Goal: Information Seeking & Learning: Learn about a topic

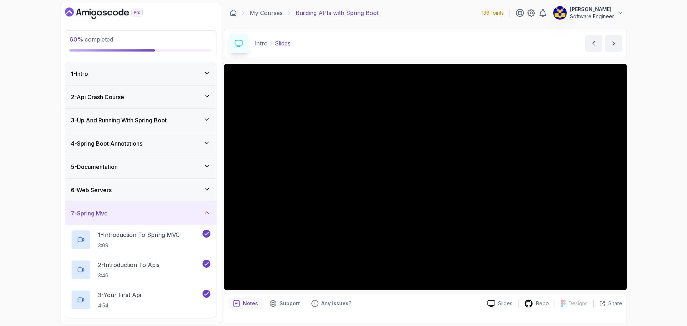
scroll to position [394, 0]
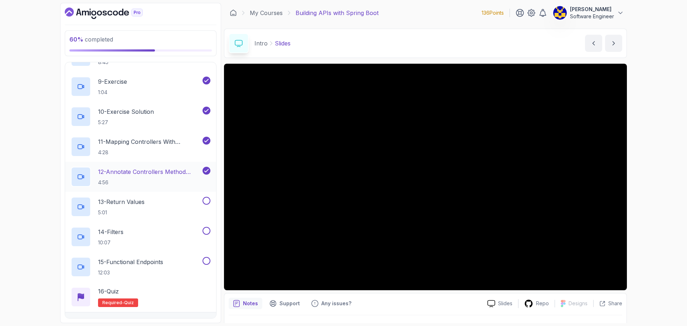
click at [137, 183] on p "4:56" at bounding box center [149, 182] width 103 height 7
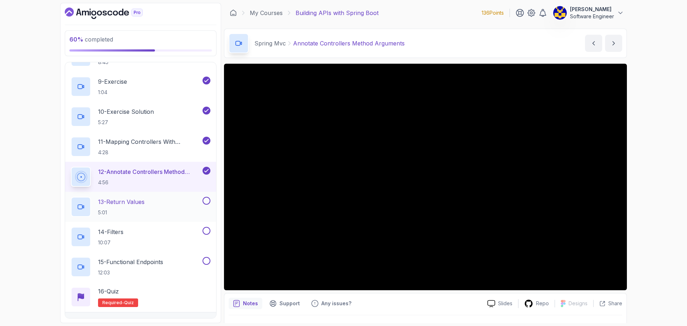
click at [138, 206] on p "13 - Return Values" at bounding box center [121, 202] width 47 height 9
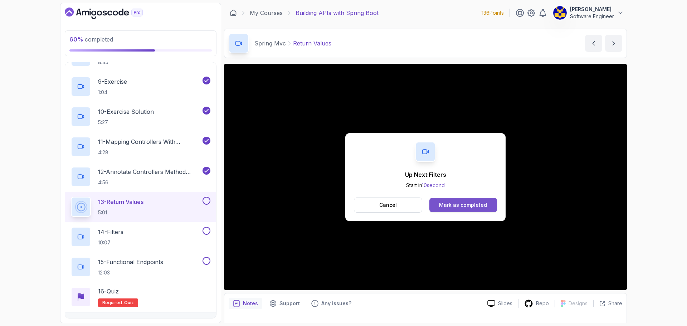
click at [456, 204] on div "Mark as completed" at bounding box center [463, 205] width 48 height 7
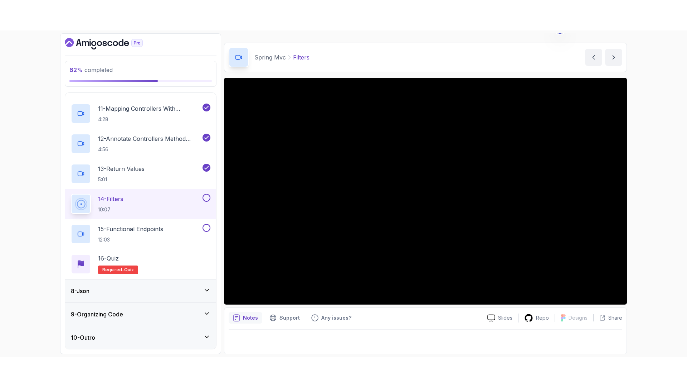
scroll to position [17, 0]
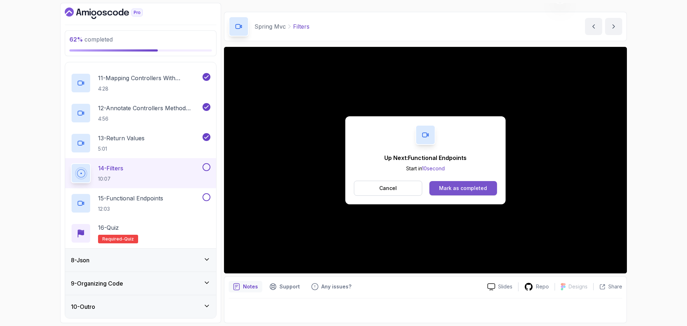
click at [455, 188] on div "Mark as completed" at bounding box center [463, 188] width 48 height 7
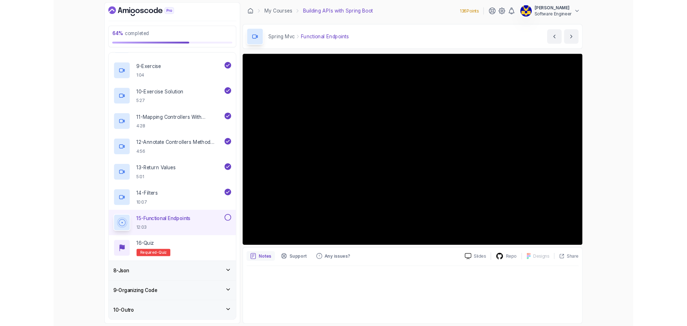
scroll to position [458, 0]
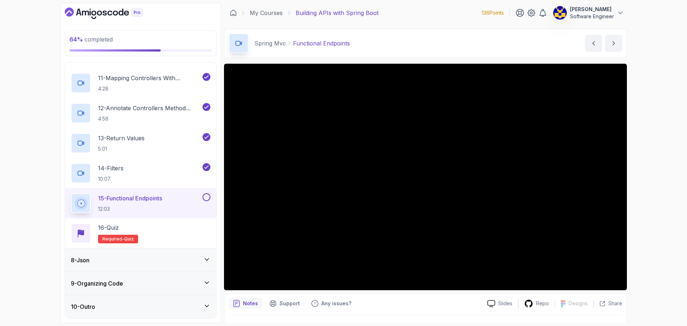
drag, startPoint x: 133, startPoint y: 256, endPoint x: 137, endPoint y: 254, distance: 5.1
click at [133, 256] on div "8 - Json" at bounding box center [140, 260] width 151 height 23
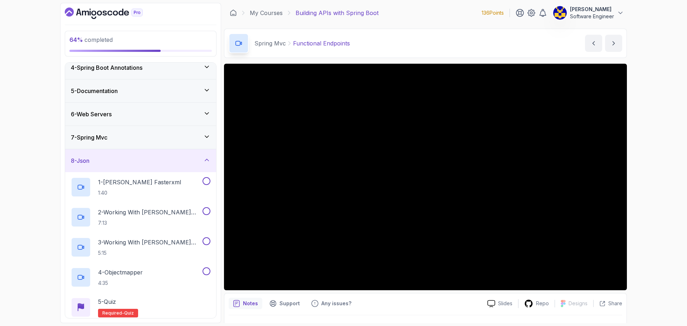
scroll to position [127, 0]
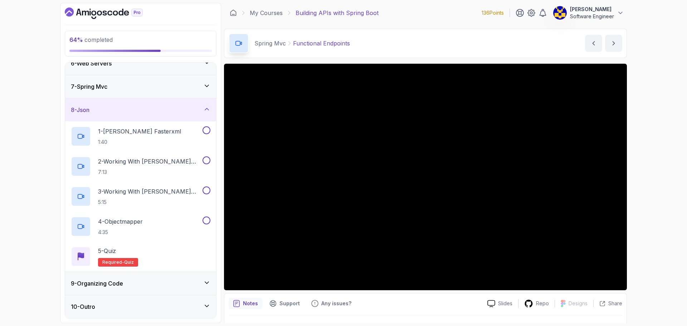
click at [154, 285] on div "9 - Organizing Code" at bounding box center [141, 283] width 140 height 9
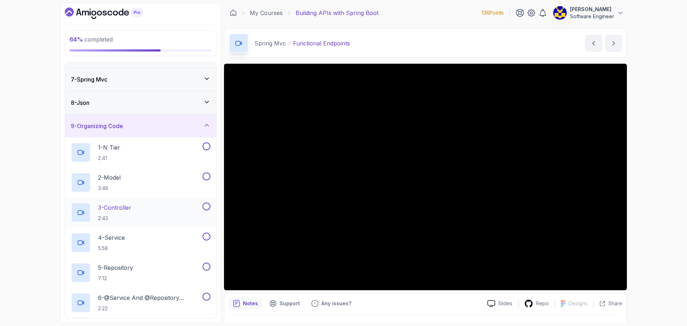
scroll to position [0, 0]
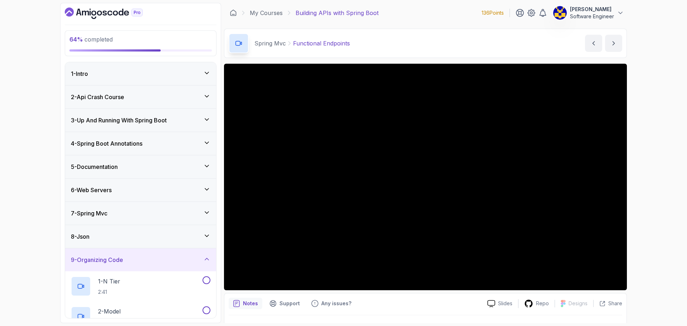
click at [148, 196] on div "6 - Web Servers" at bounding box center [140, 190] width 151 height 23
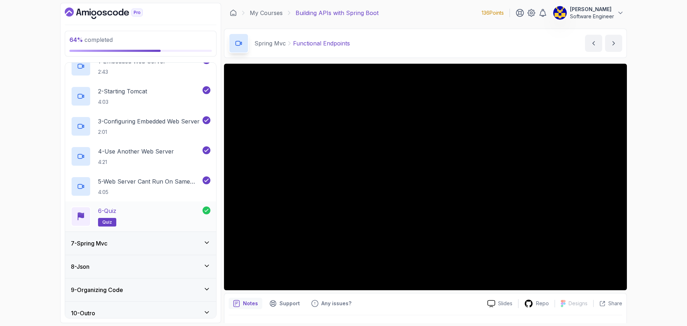
scroll to position [157, 0]
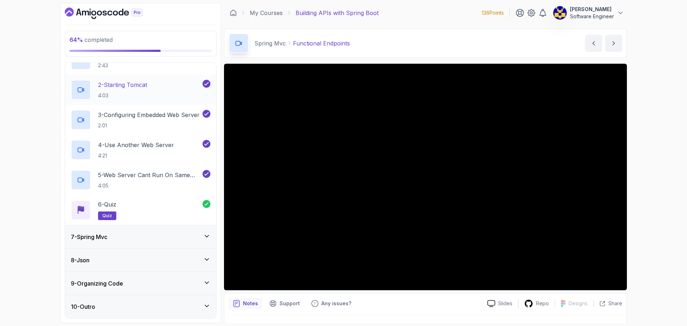
drag, startPoint x: 147, startPoint y: 252, endPoint x: 148, endPoint y: 248, distance: 4.0
click at [147, 252] on div "8 - Json" at bounding box center [140, 260] width 151 height 23
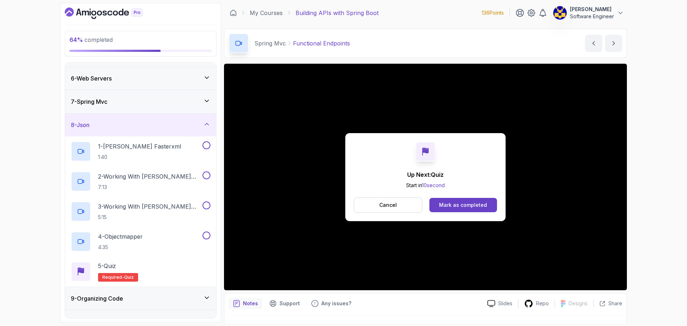
scroll to position [127, 0]
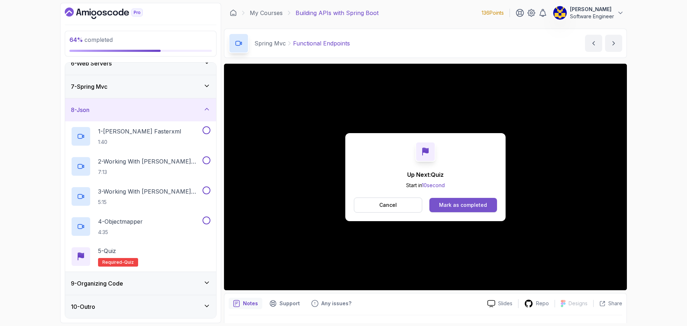
click at [462, 206] on div "Mark as completed" at bounding box center [463, 205] width 48 height 7
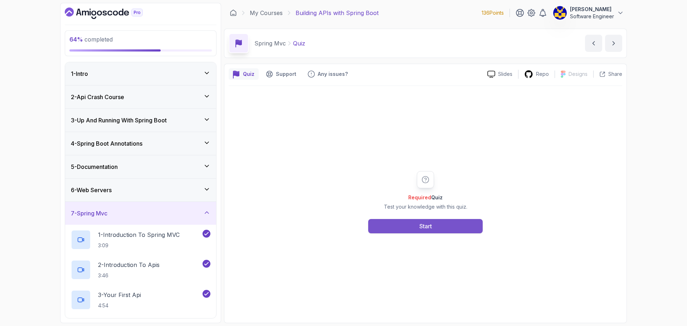
click at [423, 222] on button "Start" at bounding box center [425, 226] width 115 height 14
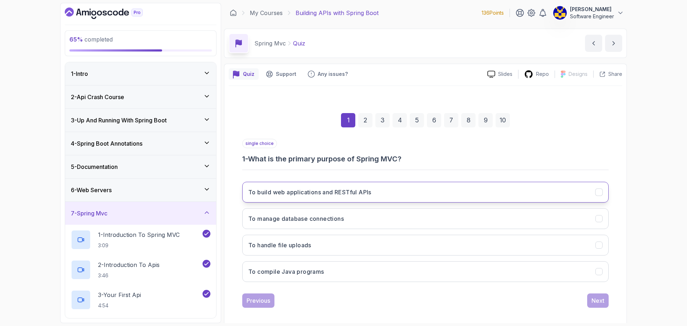
click at [381, 199] on button "To build web applications and RESTful APIs" at bounding box center [425, 192] width 367 height 21
click at [594, 300] on div "Next" at bounding box center [598, 300] width 13 height 9
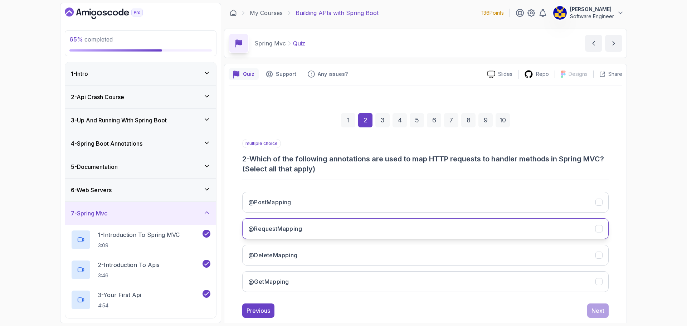
click at [282, 230] on h3 "@RequestMapping" at bounding box center [275, 229] width 54 height 9
click at [611, 314] on div "1 2 3 4 5 6 7 8 9 10 multiple choice 2 - Which of the following annotations are…" at bounding box center [426, 210] width 394 height 228
click at [605, 313] on button "Next" at bounding box center [598, 311] width 21 height 14
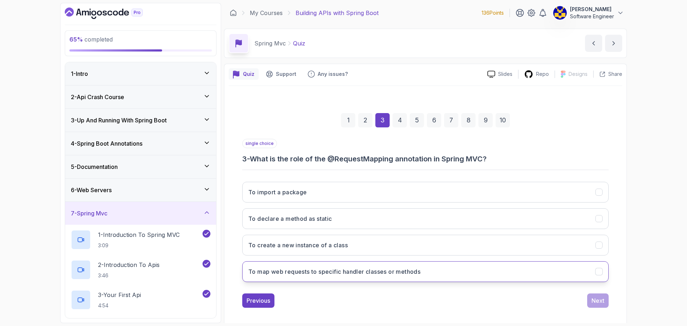
click at [384, 272] on h3 "To map web requests to specific handler classes or methods" at bounding box center [334, 271] width 172 height 9
click at [593, 303] on div "Next" at bounding box center [598, 300] width 13 height 9
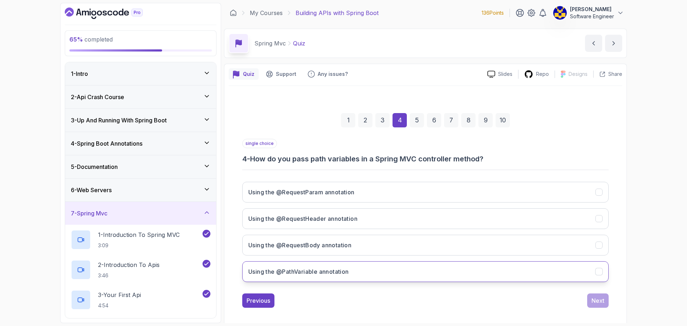
click at [390, 274] on button "Using the @PathVariable annotation" at bounding box center [425, 271] width 367 height 21
click at [598, 300] on div "Next" at bounding box center [598, 300] width 13 height 9
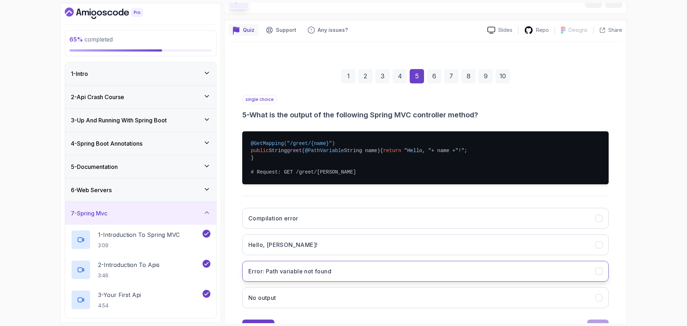
scroll to position [72, 0]
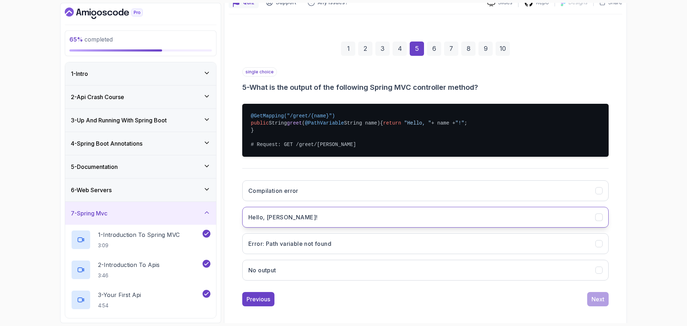
click at [313, 228] on button "Hello, [PERSON_NAME]!" at bounding box center [425, 217] width 367 height 21
click at [598, 304] on div "Next" at bounding box center [598, 299] width 13 height 9
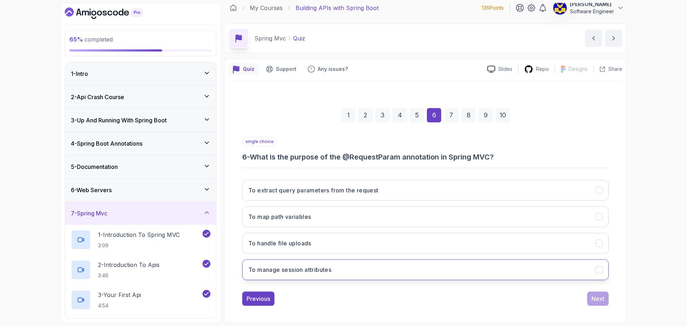
scroll to position [5, 0]
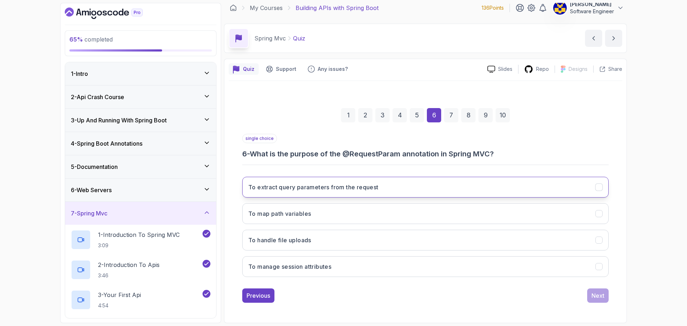
click at [365, 185] on h3 "To extract query parameters from the request" at bounding box center [313, 187] width 130 height 9
click at [598, 296] on div "Next" at bounding box center [598, 295] width 13 height 9
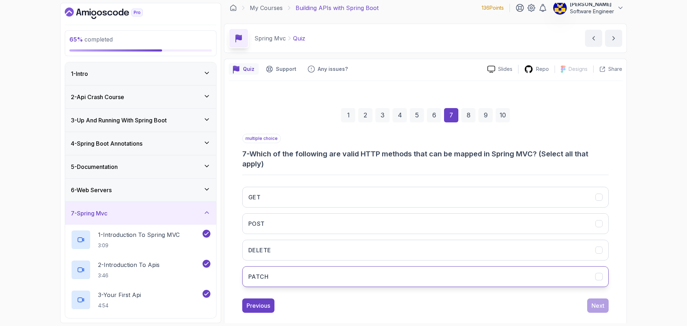
click at [341, 275] on button "PATCH" at bounding box center [425, 276] width 367 height 21
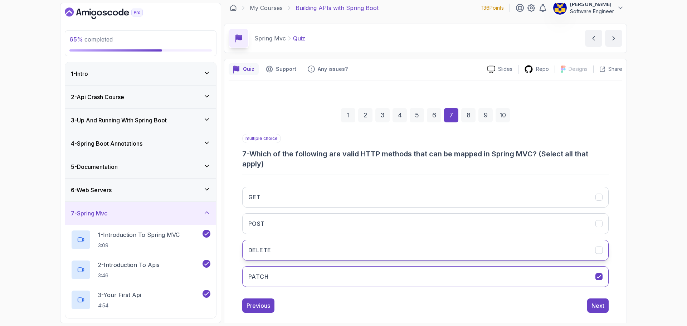
click at [324, 251] on button "DELETE" at bounding box center [425, 250] width 367 height 21
click at [329, 229] on button "POST" at bounding box center [425, 223] width 367 height 21
drag, startPoint x: 347, startPoint y: 205, endPoint x: 465, endPoint y: 257, distance: 129.4
click at [347, 205] on button "GET" at bounding box center [425, 197] width 367 height 21
click at [591, 306] on button "Next" at bounding box center [598, 306] width 21 height 14
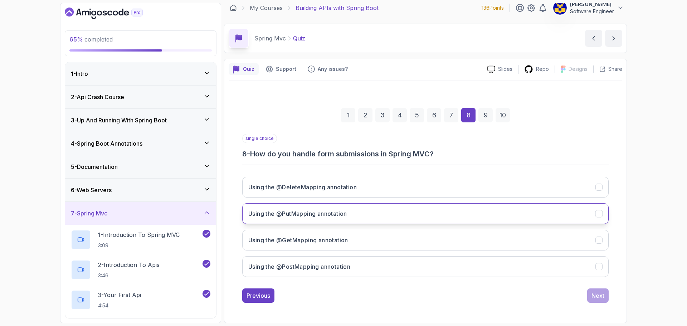
click at [354, 216] on button "Using the @PutMapping annotation" at bounding box center [425, 213] width 367 height 21
click at [389, 261] on button "Using the @PostMapping annotation" at bounding box center [425, 266] width 367 height 21
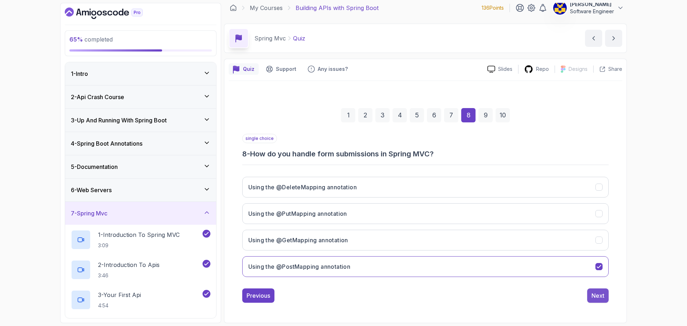
click at [595, 295] on div "Next" at bounding box center [598, 295] width 13 height 9
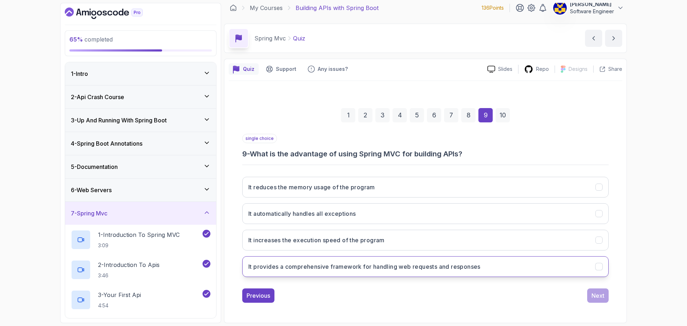
click at [428, 269] on h3 "It provides a comprehensive framework for handling web requests and responses" at bounding box center [364, 266] width 232 height 9
click at [594, 298] on div "Next" at bounding box center [598, 295] width 13 height 9
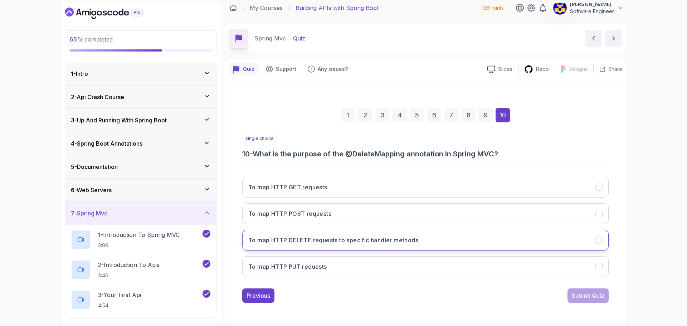
click at [373, 243] on h3 "To map HTTP DELETE requests to specific handler methods" at bounding box center [333, 240] width 170 height 9
click at [577, 291] on button "Submit Quiz" at bounding box center [588, 296] width 41 height 14
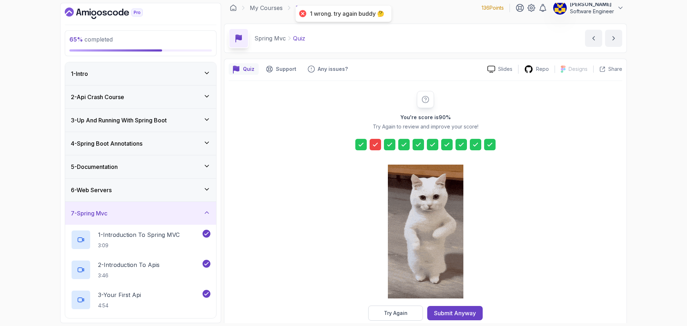
click at [372, 143] on icon at bounding box center [375, 144] width 7 height 7
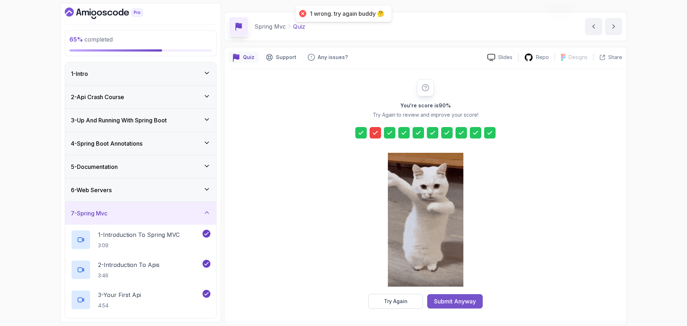
scroll to position [17, 0]
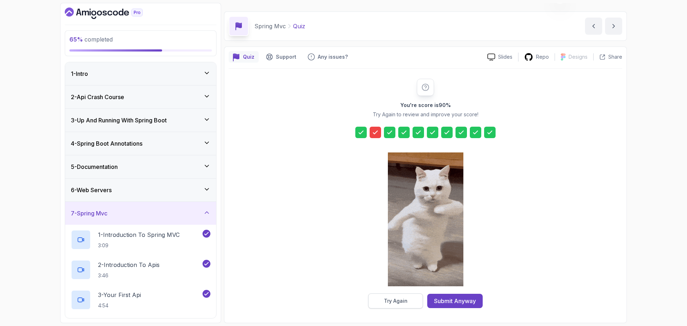
click at [394, 301] on div "Try Again" at bounding box center [396, 301] width 24 height 7
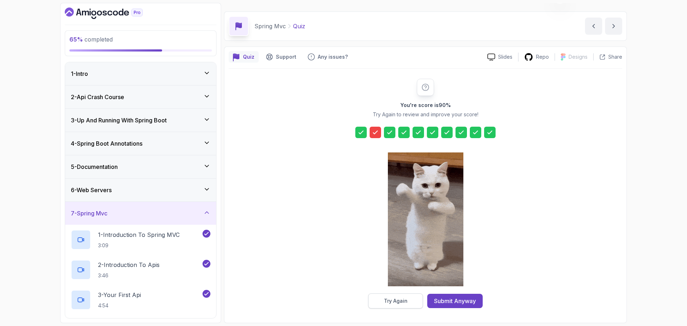
scroll to position [15, 0]
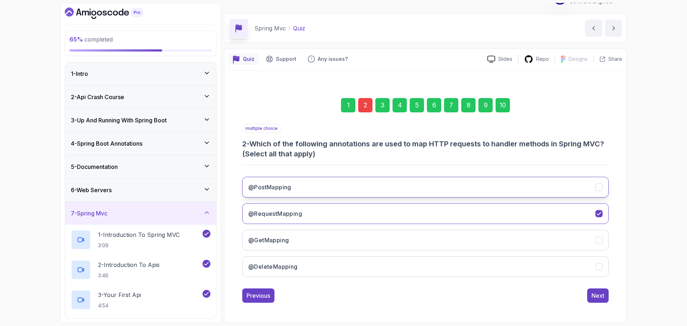
click at [600, 191] on div "@PostMapping" at bounding box center [600, 188] width 8 height 8
drag, startPoint x: 602, startPoint y: 236, endPoint x: 602, endPoint y: 246, distance: 9.7
click at [602, 237] on div "@GetMapping" at bounding box center [600, 241] width 8 height 8
click at [602, 270] on icon "@DeleteMapping" at bounding box center [599, 267] width 7 height 7
click at [599, 295] on div "Next" at bounding box center [598, 295] width 13 height 9
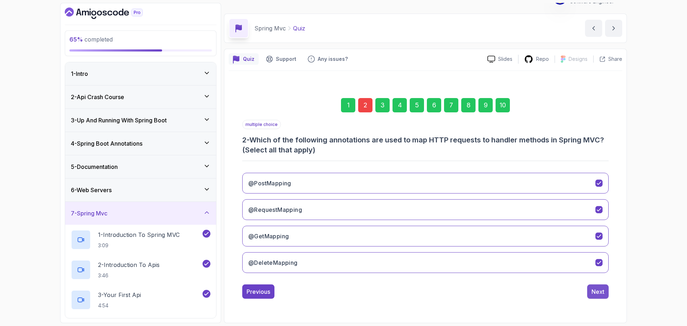
scroll to position [5, 0]
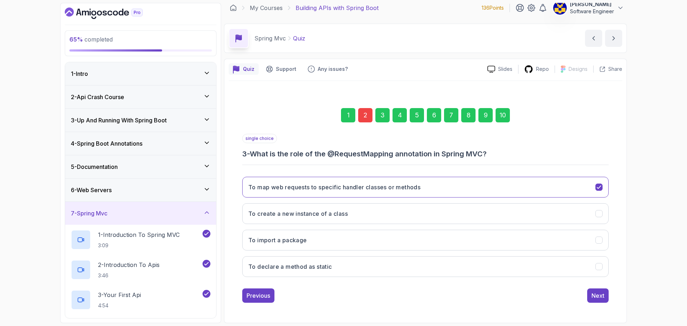
click at [600, 305] on div "1 2 3 4 5 6 7 8 9 10 single choice 3 - What is the role of the @RequestMapping …" at bounding box center [426, 200] width 394 height 218
click at [599, 299] on div "Next" at bounding box center [598, 295] width 13 height 9
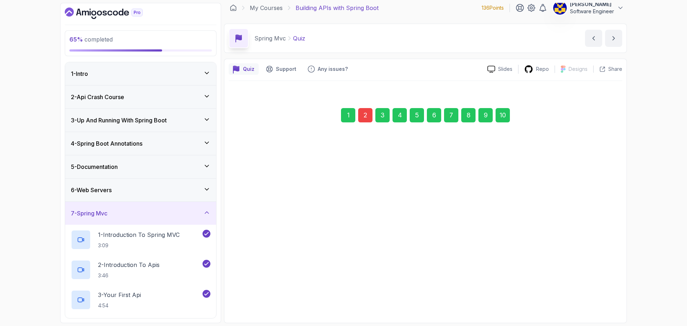
click at [599, 298] on div "Next" at bounding box center [598, 295] width 13 height 9
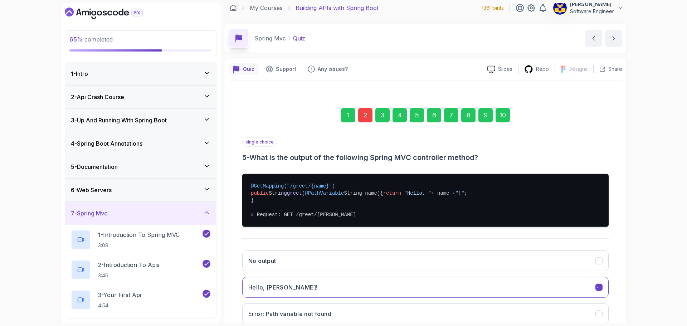
click at [599, 298] on button "Hello, [PERSON_NAME]!" at bounding box center [425, 287] width 367 height 21
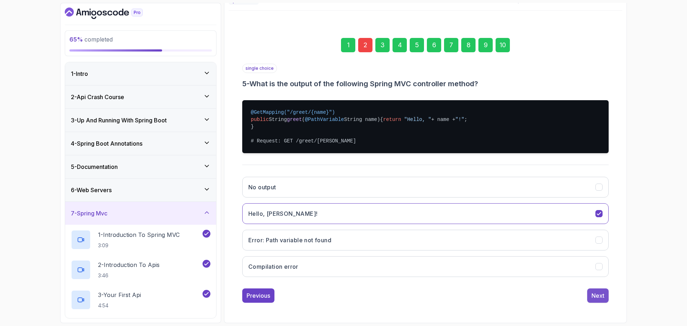
click at [600, 294] on div "Next" at bounding box center [598, 295] width 13 height 9
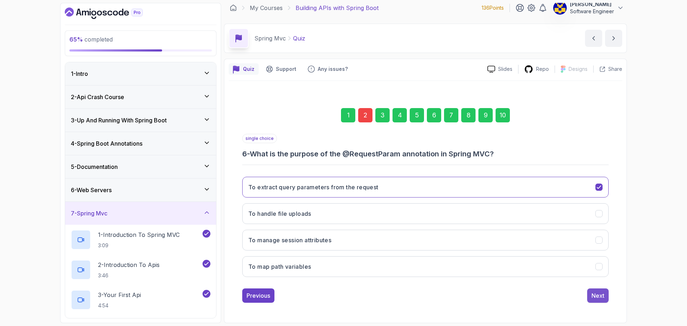
click at [598, 296] on div "Next" at bounding box center [598, 295] width 13 height 9
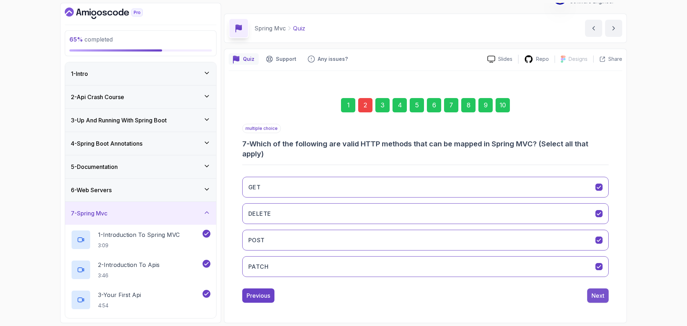
click at [596, 295] on div "Next" at bounding box center [598, 295] width 13 height 9
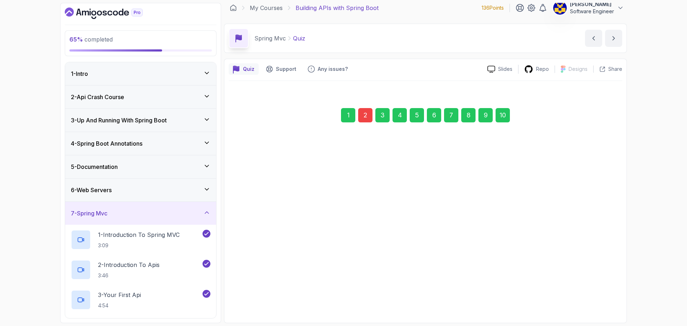
click at [597, 297] on div "Next" at bounding box center [598, 295] width 13 height 9
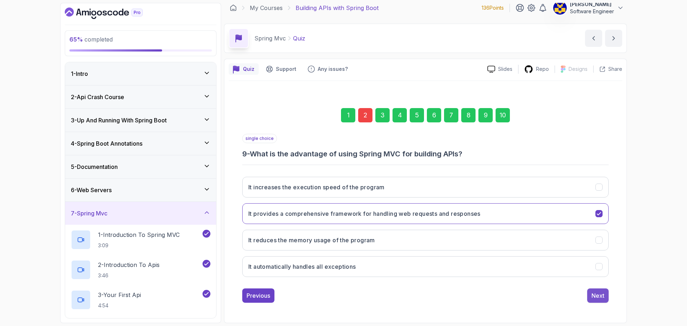
click at [595, 295] on div "Next" at bounding box center [598, 295] width 13 height 9
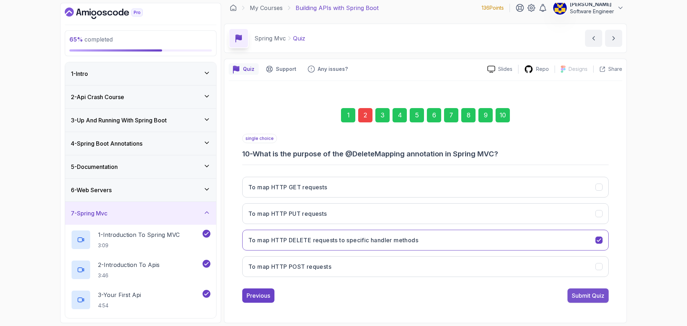
click at [597, 295] on div "Submit Quiz" at bounding box center [588, 295] width 33 height 9
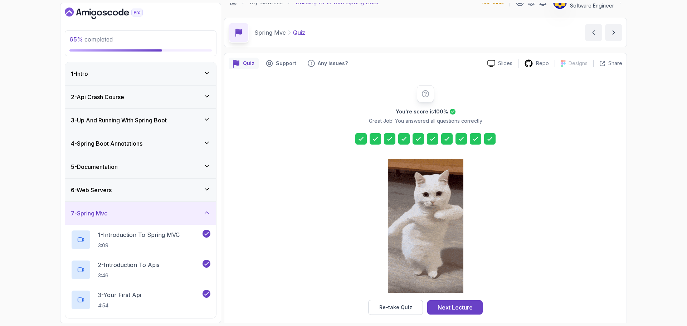
scroll to position [17, 0]
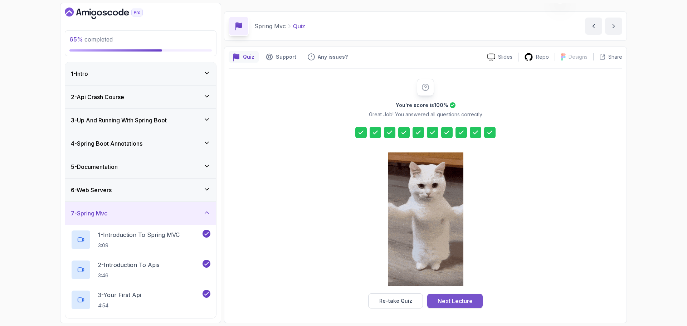
click at [453, 303] on div "Next Lecture" at bounding box center [455, 301] width 35 height 9
